Goal: Transaction & Acquisition: Purchase product/service

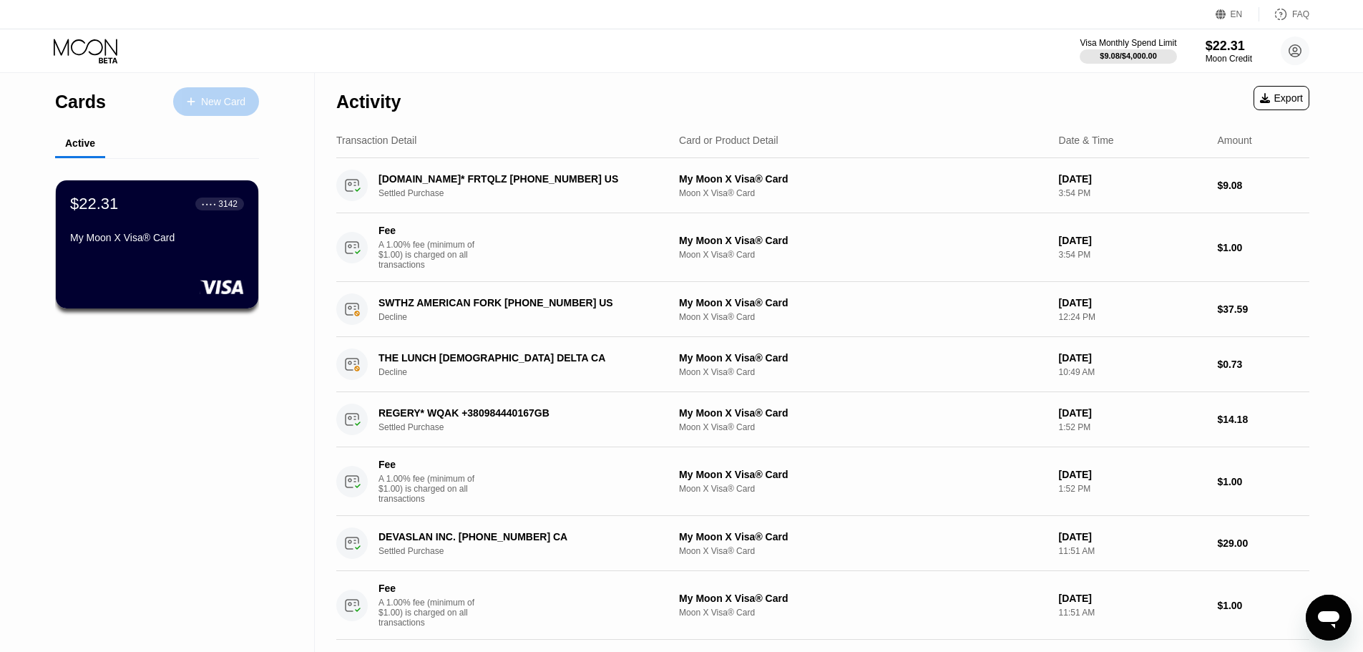
click at [236, 97] on div "New Card" at bounding box center [223, 102] width 44 height 12
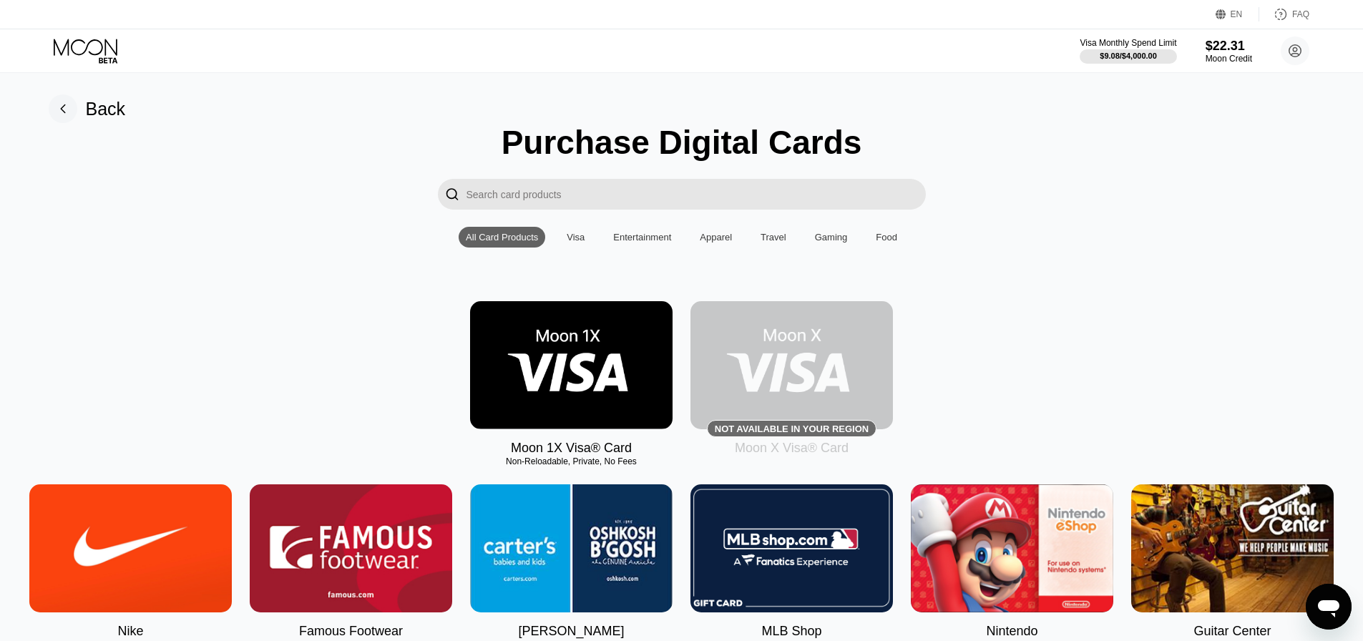
click at [868, 343] on img at bounding box center [791, 365] width 202 height 128
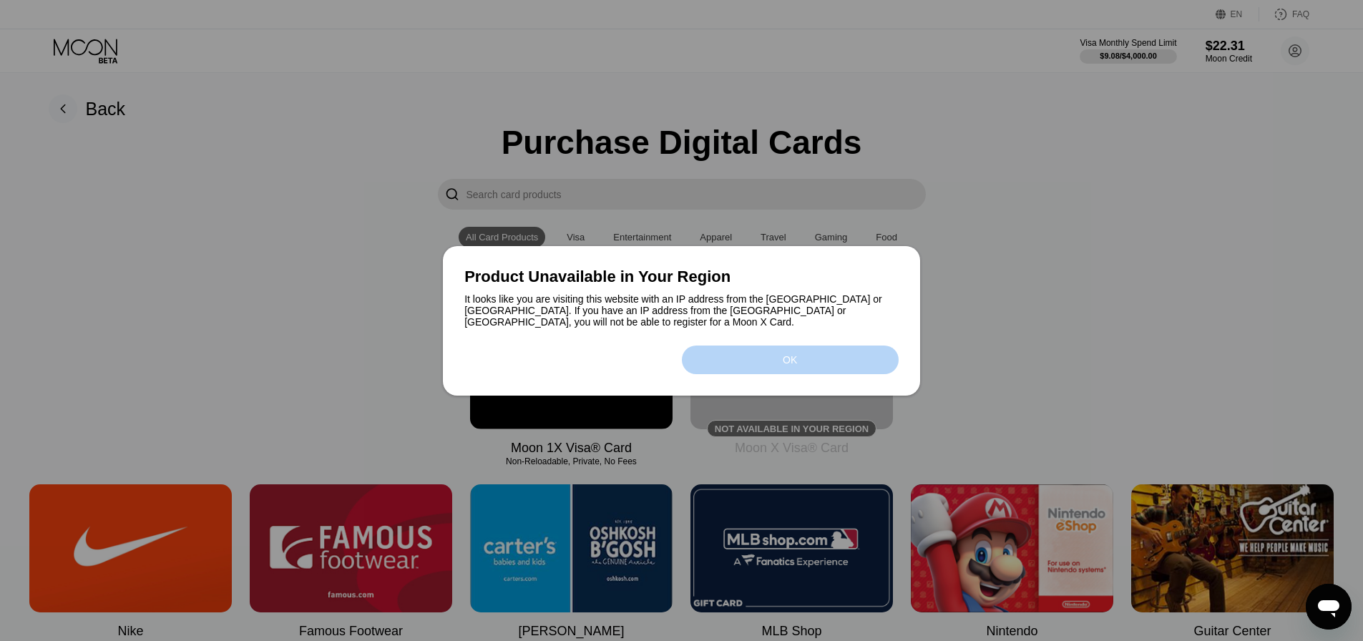
click at [783, 354] on div "OK" at bounding box center [790, 359] width 14 height 11
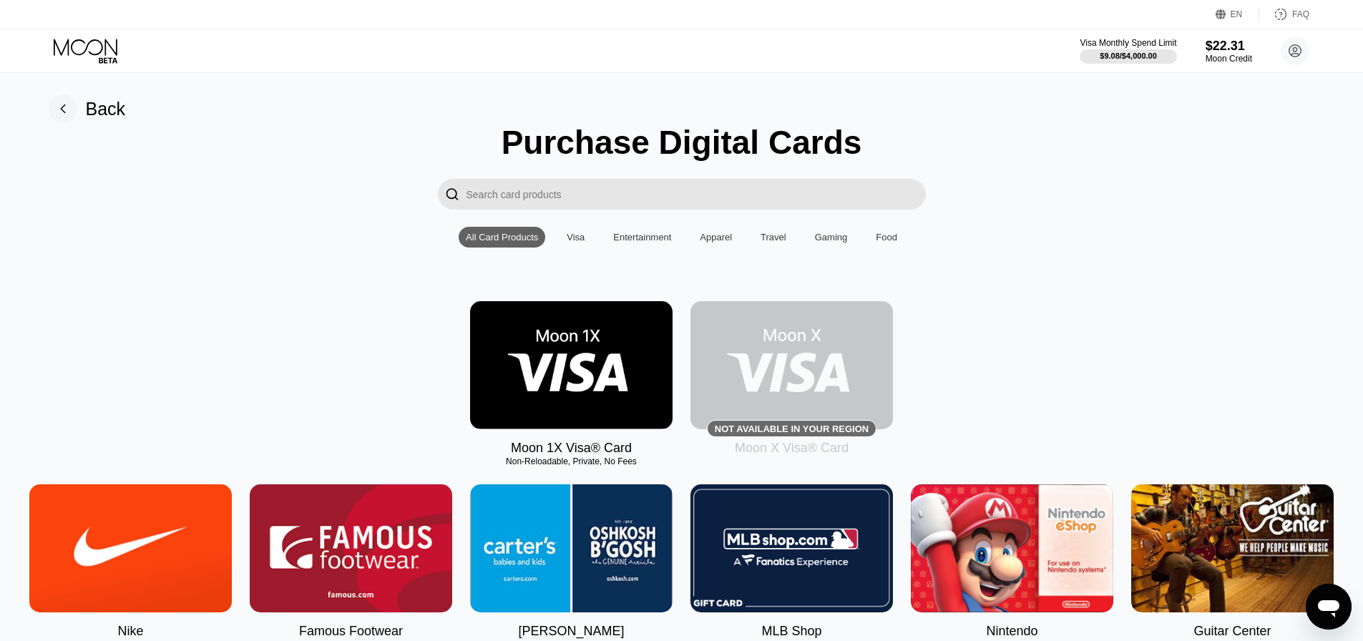
drag, startPoint x: 412, startPoint y: 240, endPoint x: 943, endPoint y: 220, distance: 531.2
drag, startPoint x: 807, startPoint y: 140, endPoint x: 523, endPoint y: 139, distance: 284.0
click at [557, 150] on div "Purchase Digital Cards" at bounding box center [681, 142] width 361 height 39
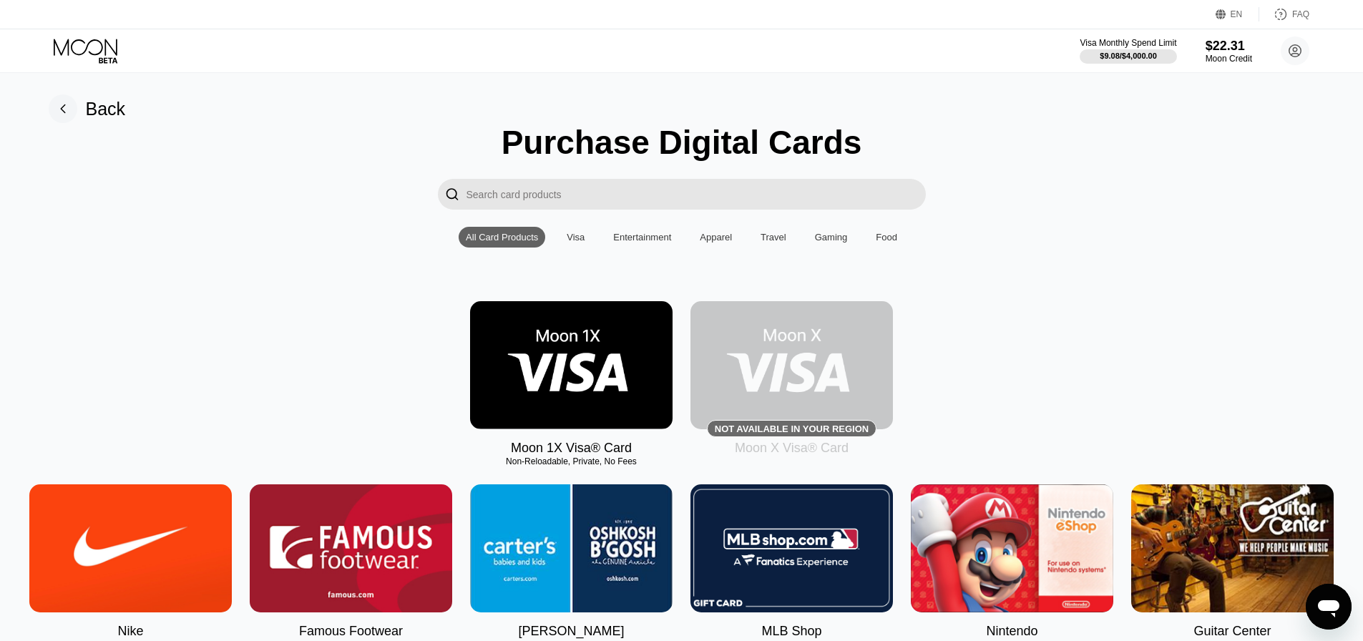
click at [557, 150] on div "Purchase Digital Cards" at bounding box center [681, 142] width 361 height 39
click at [97, 112] on div "Back" at bounding box center [106, 109] width 40 height 21
